Goal: Find specific page/section: Find specific page/section

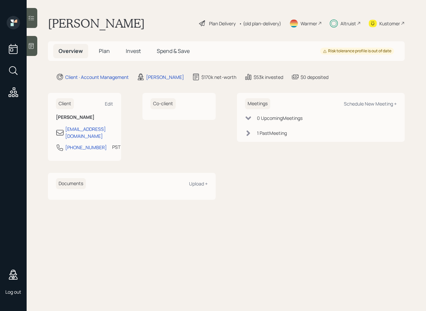
click at [104, 52] on span "Plan" at bounding box center [104, 50] width 11 height 7
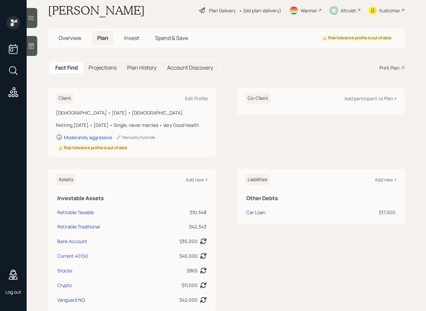
scroll to position [22, 0]
